Goal: Task Accomplishment & Management: Use online tool/utility

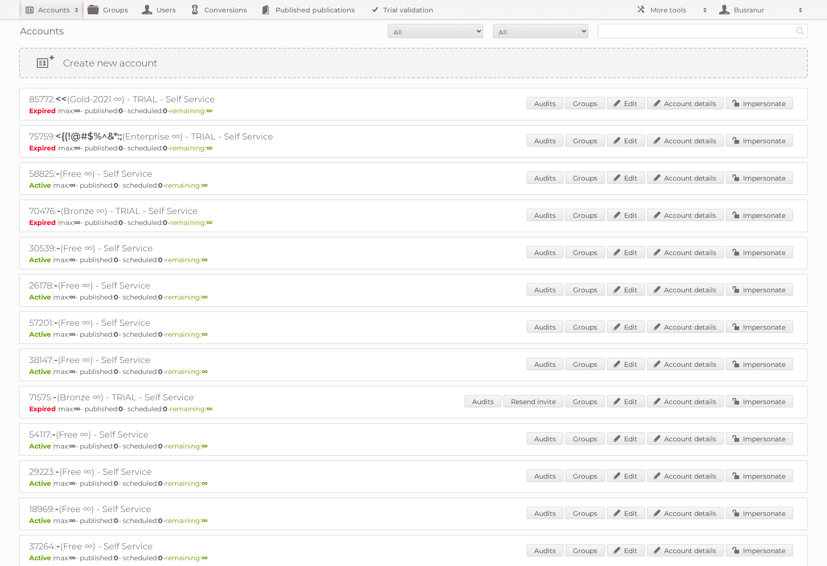
click at [48, 10] on h2 "Accounts" at bounding box center [54, 10] width 32 height 10
type input"] "[EMAIL_ADDRESS][DOMAIN_NAME]"
click at [220, 24] on input "Search" at bounding box center [227, 31] width 14 height 14
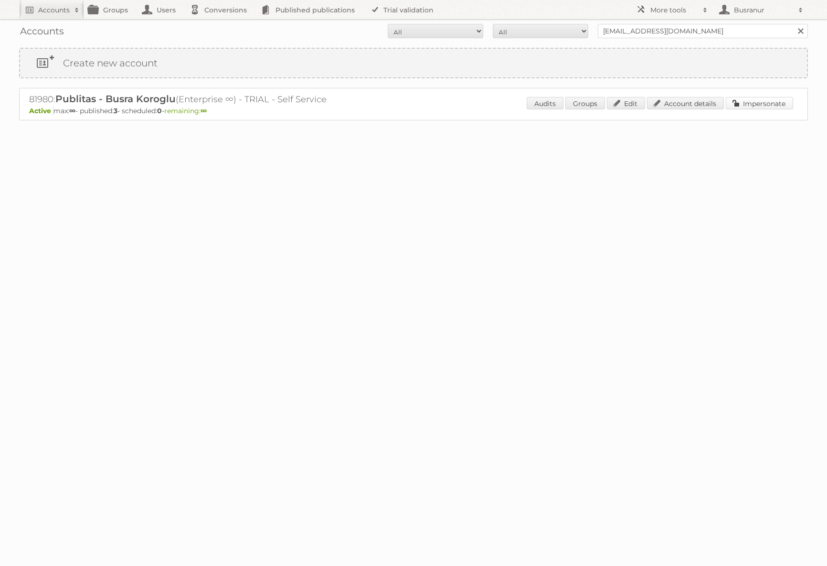
click at [739, 101] on link "Impersonate" at bounding box center [759, 103] width 67 height 12
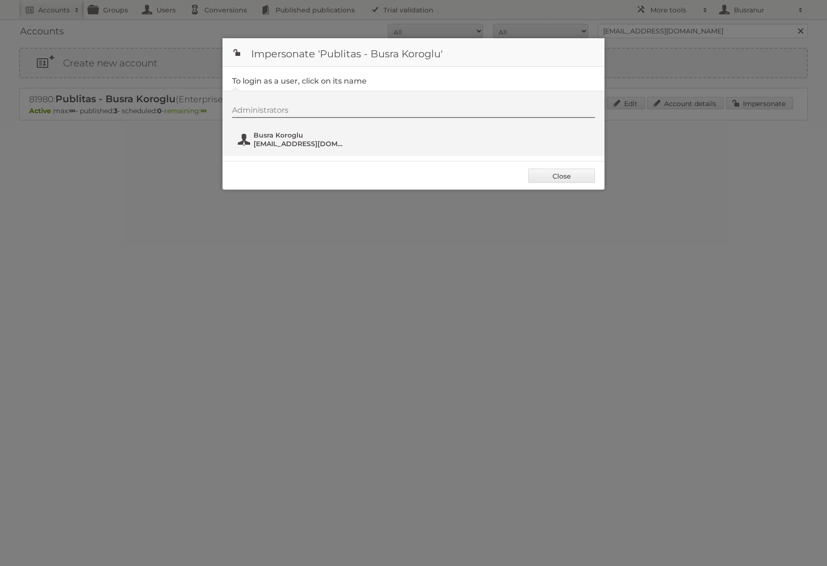
click at [283, 144] on span "[EMAIL_ADDRESS][DOMAIN_NAME]" at bounding box center [300, 143] width 93 height 9
